Goal: Find specific page/section: Find specific page/section

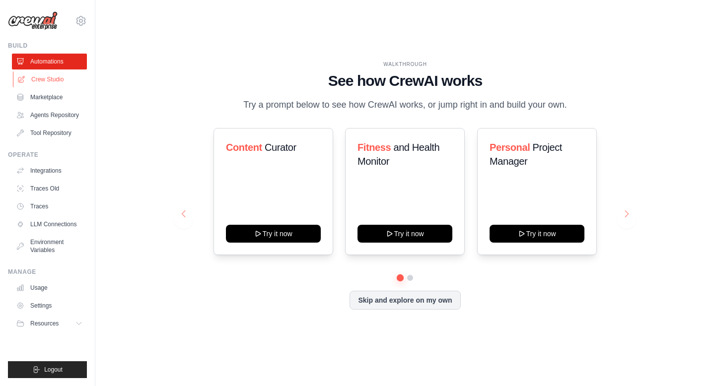
click at [54, 79] on link "Crew Studio" at bounding box center [50, 80] width 75 height 16
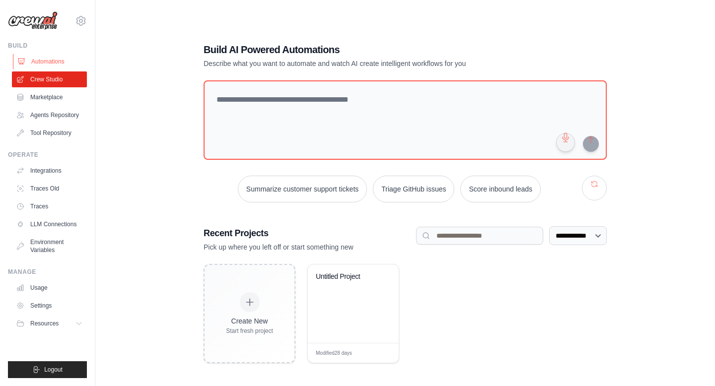
click at [47, 64] on link "Automations" at bounding box center [50, 62] width 75 height 16
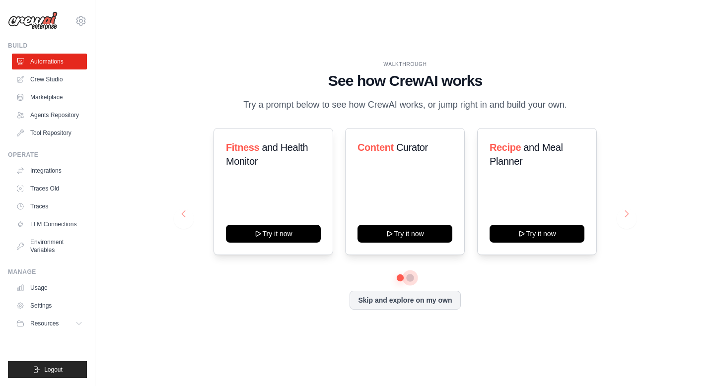
click at [409, 280] on button at bounding box center [410, 278] width 8 height 8
click at [400, 279] on button at bounding box center [400, 278] width 7 height 7
click at [410, 277] on button at bounding box center [410, 278] width 7 height 7
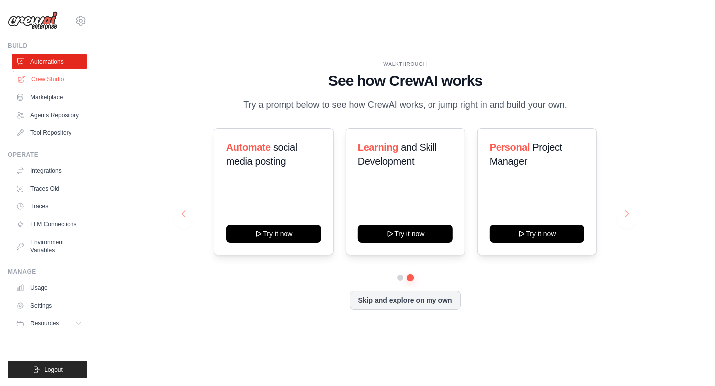
click at [57, 80] on link "Crew Studio" at bounding box center [50, 80] width 75 height 16
